Goal: Download file/media

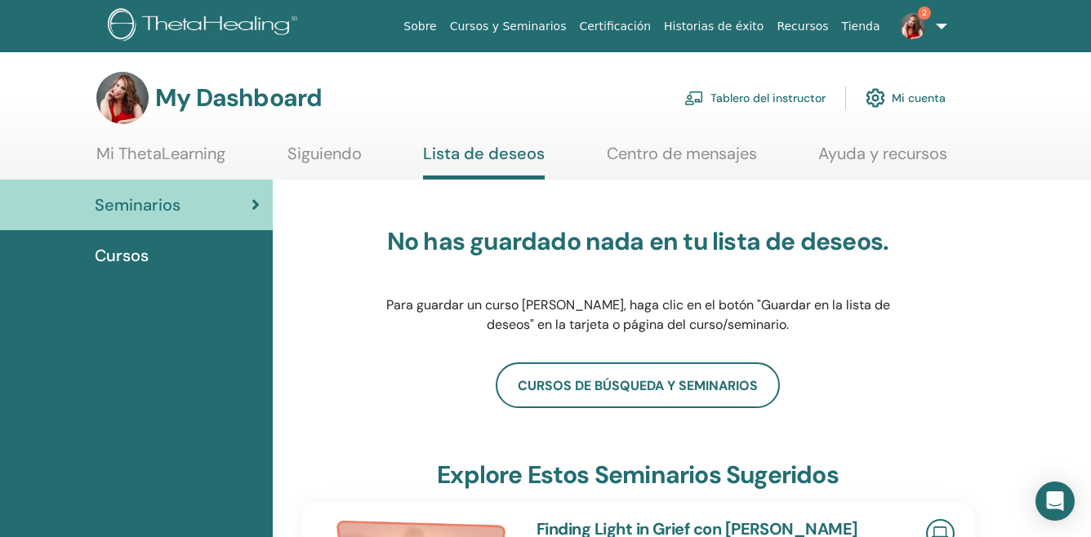
click at [913, 24] on img at bounding box center [913, 26] width 26 height 26
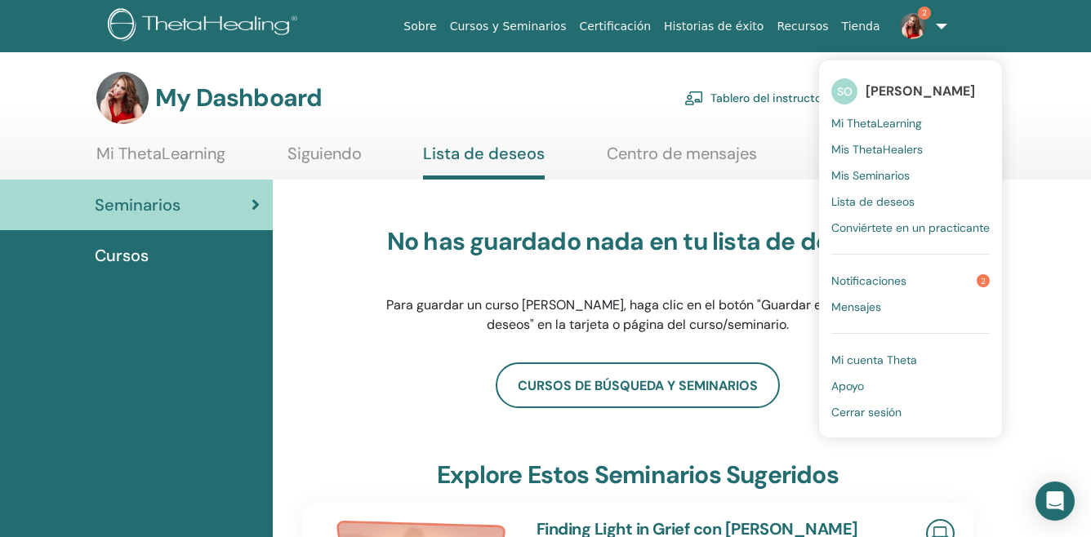
click at [894, 281] on span "Notificaciones" at bounding box center [868, 281] width 75 height 15
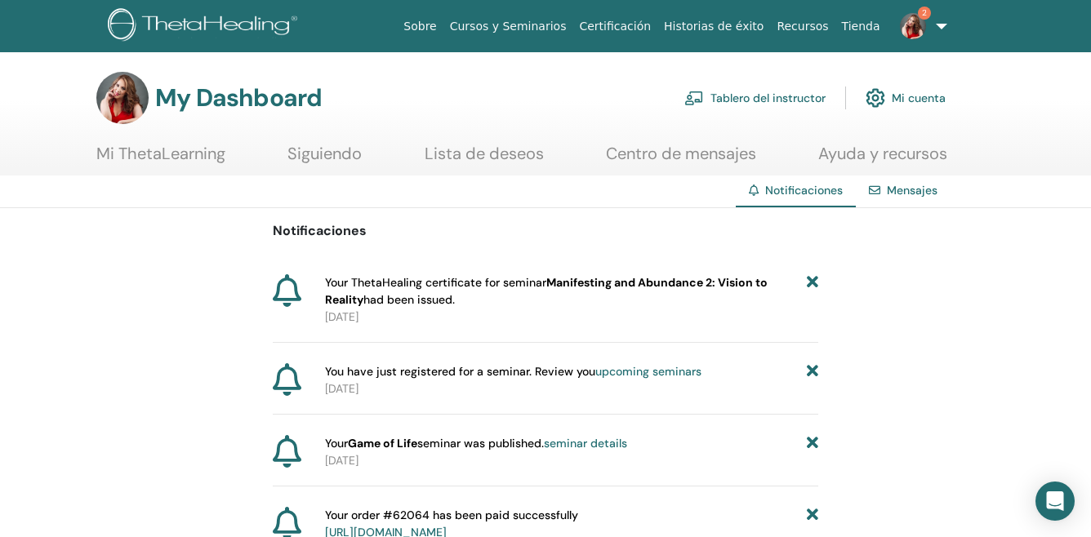
click at [470, 279] on span "Your ThetaHealing certificate for seminar Manifesting and Abundance 2: Vision t…" at bounding box center [566, 291] width 482 height 34
click at [582, 282] on b "Manifesting and Abundance 2: Vision to Reality" at bounding box center [546, 291] width 443 height 32
click at [349, 302] on b "Manifesting and Abundance 2: Vision to Reality" at bounding box center [546, 291] width 443 height 32
click at [670, 277] on b "Manifesting and Abundance 2: Vision to Reality" at bounding box center [546, 291] width 443 height 32
click at [665, 284] on b "Manifesting and Abundance 2: Vision to Reality" at bounding box center [546, 291] width 443 height 32
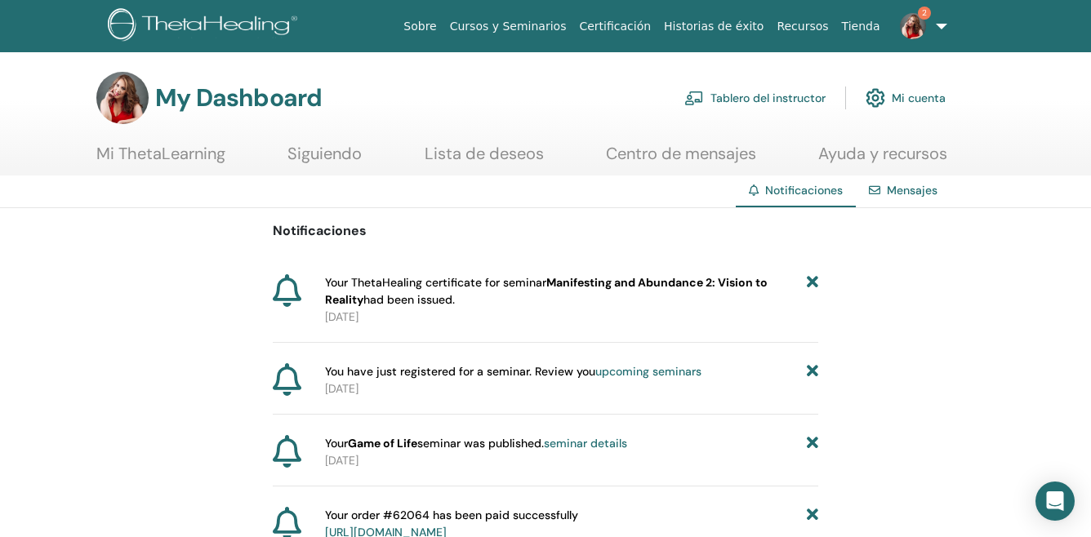
click at [661, 275] on b "Manifesting and Abundance 2: Vision to Reality" at bounding box center [546, 291] width 443 height 32
click at [789, 96] on link "Tablero del instructor" at bounding box center [754, 98] width 141 height 36
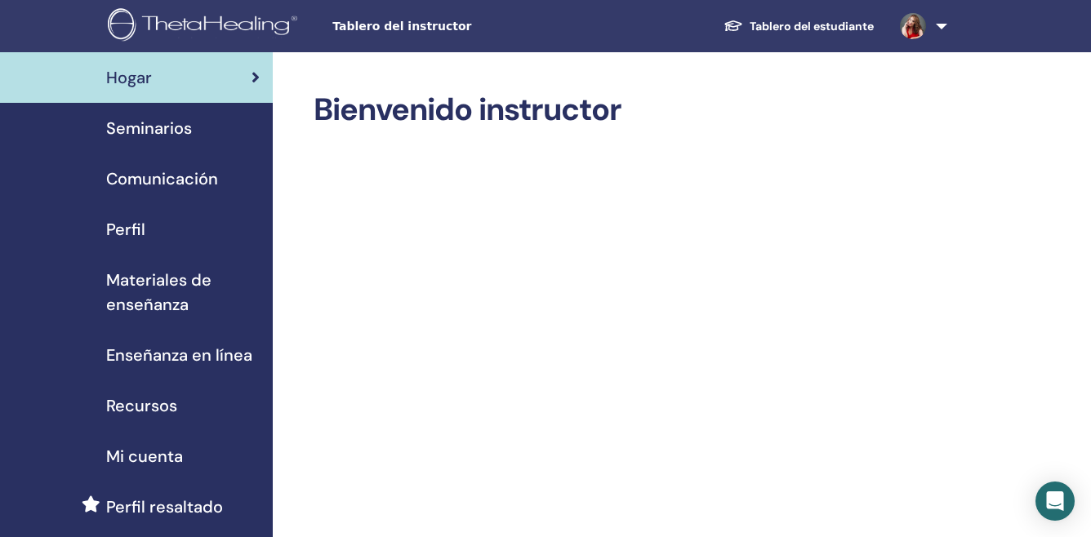
click at [854, 26] on link "Tablero del estudiante" at bounding box center [799, 26] width 176 height 30
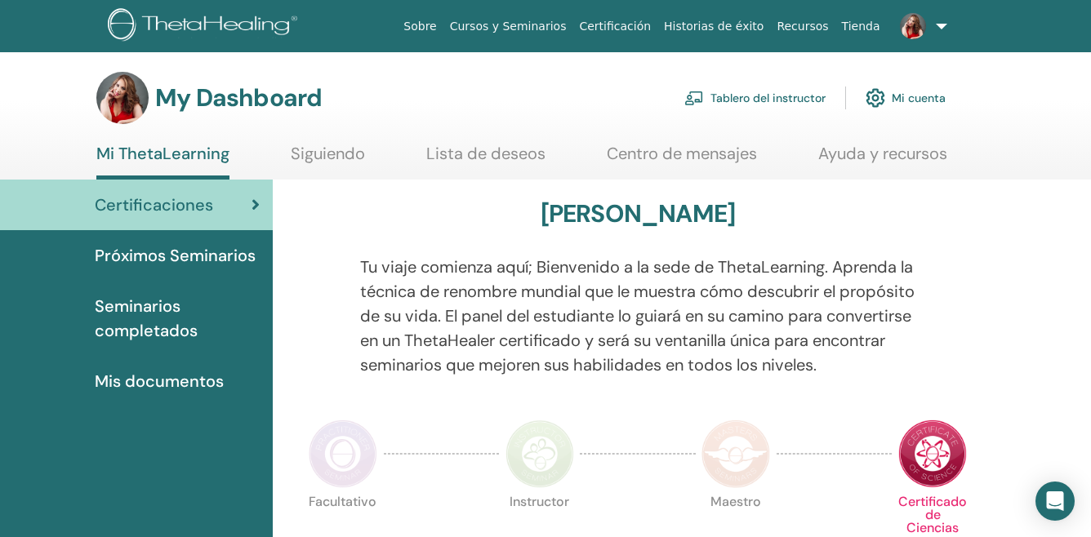
click at [154, 330] on span "Seminarios completados" at bounding box center [177, 318] width 165 height 49
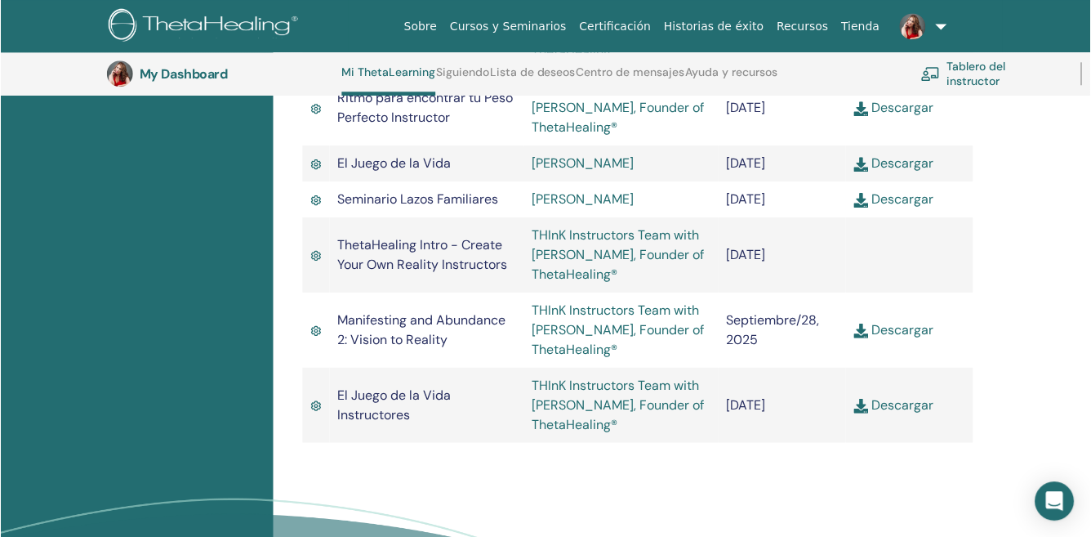
scroll to position [2450, 0]
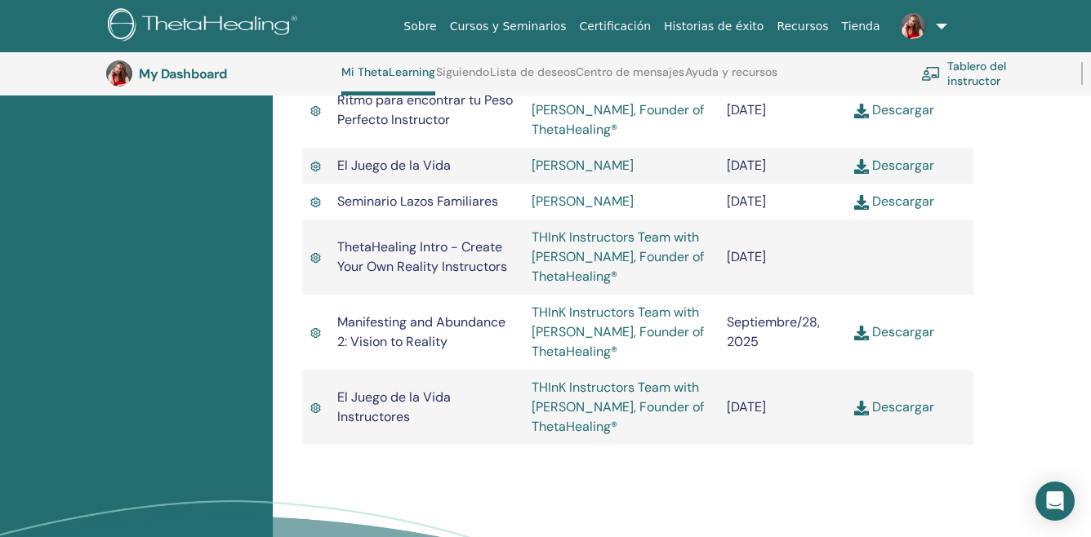
click at [923, 341] on link "Descargar" at bounding box center [894, 331] width 80 height 17
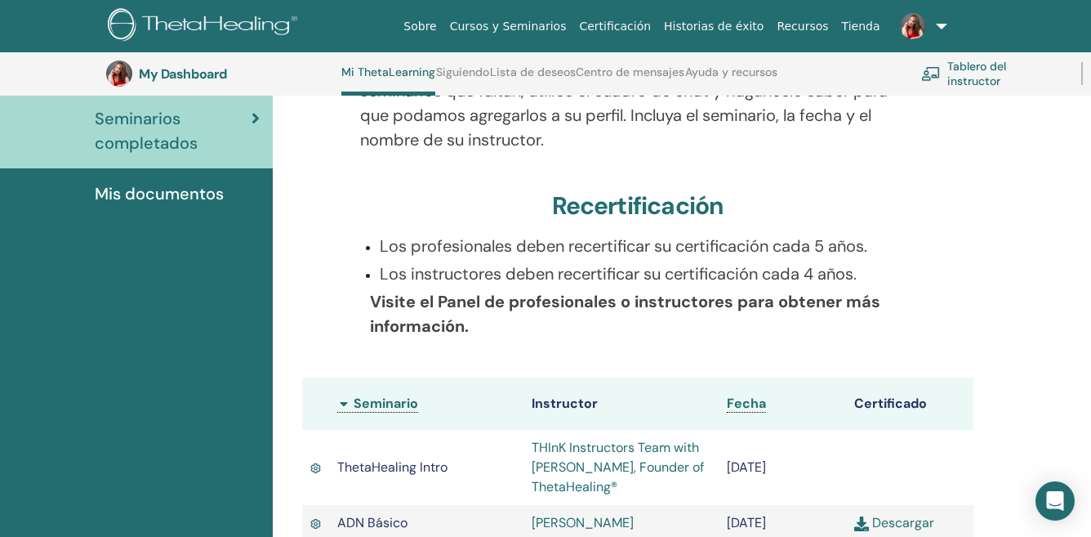
scroll to position [0, 0]
